Goal: Information Seeking & Learning: Learn about a topic

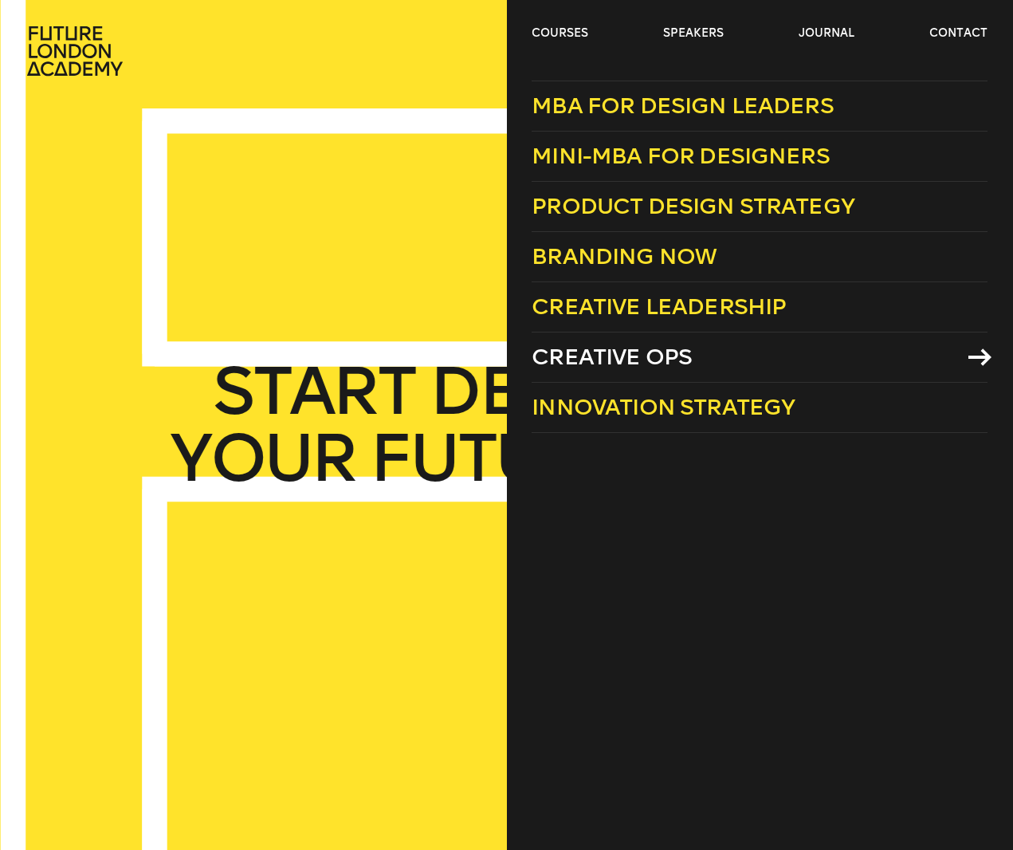
click at [656, 355] on span "Creative Ops" at bounding box center [612, 356] width 160 height 26
click at [625, 408] on span "Innovation Strategy" at bounding box center [663, 407] width 263 height 26
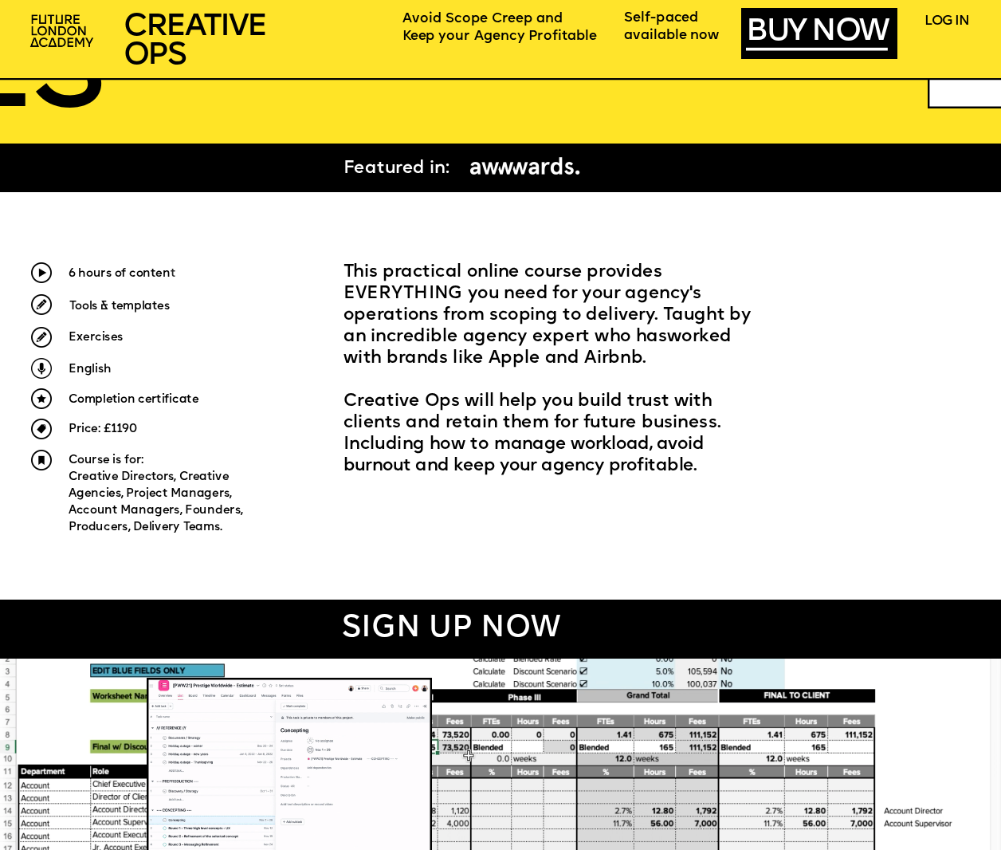
scroll to position [478, 0]
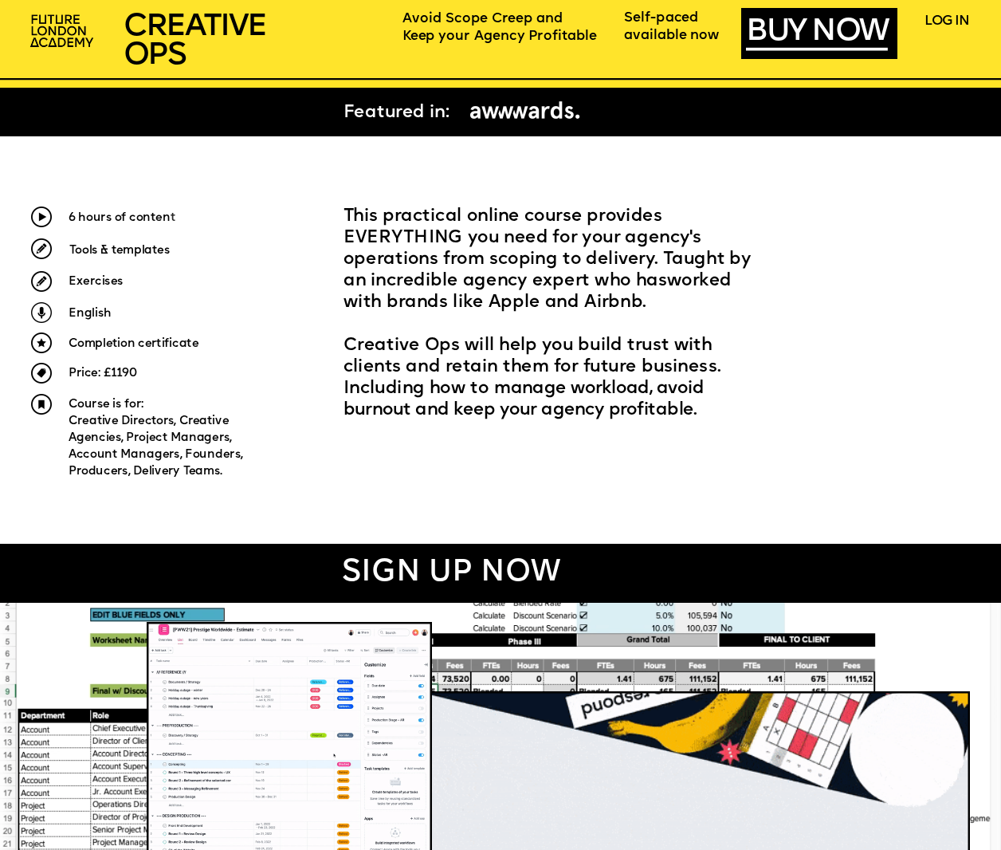
click at [543, 30] on span "Keep your Agency Profitable" at bounding box center [499, 36] width 194 height 13
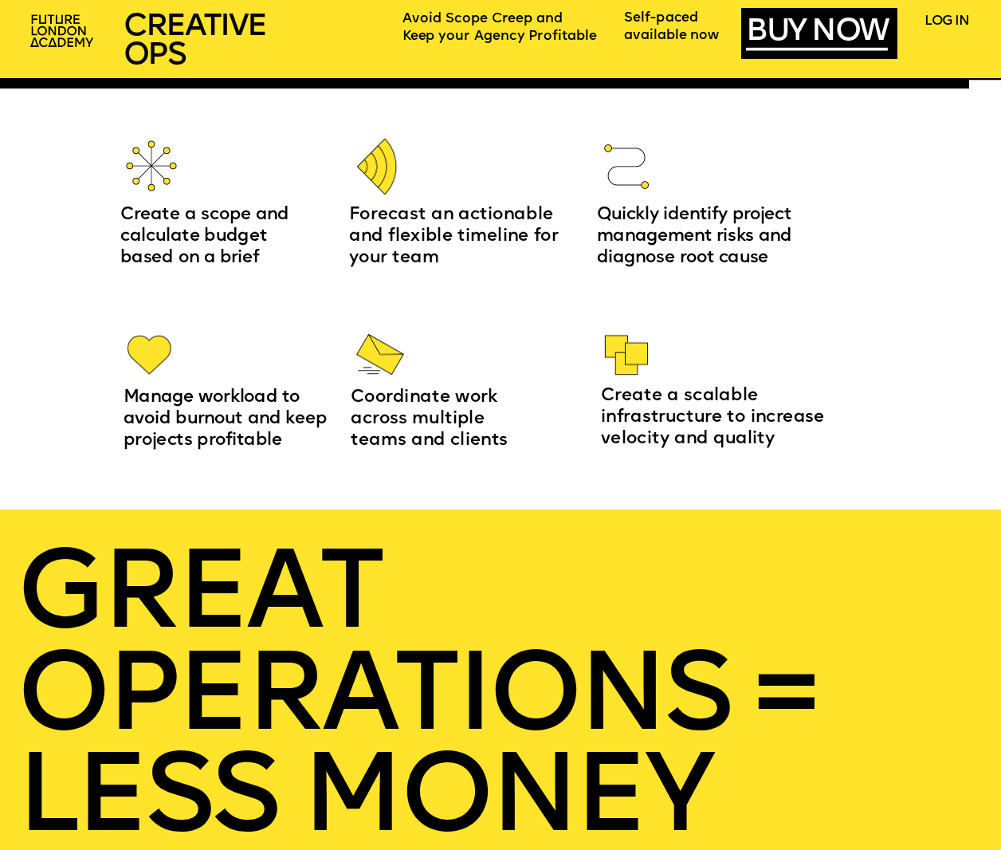
scroll to position [1674, 0]
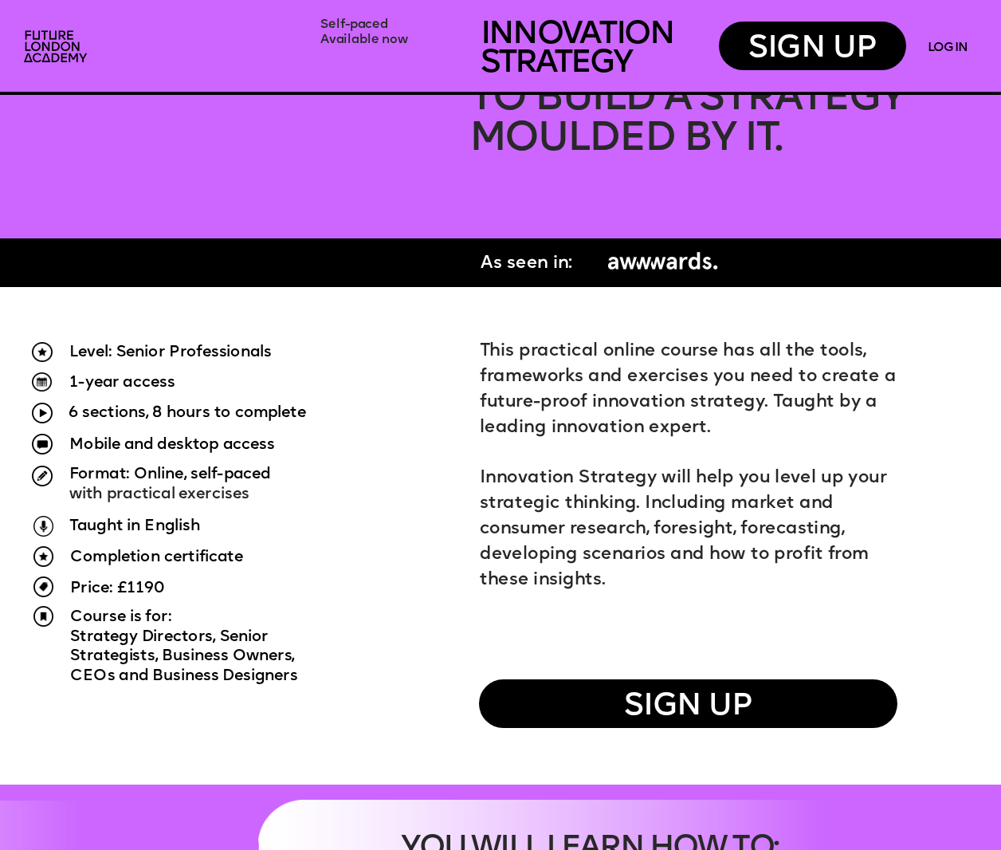
scroll to position [717, 0]
